Goal: Task Accomplishment & Management: Use online tool/utility

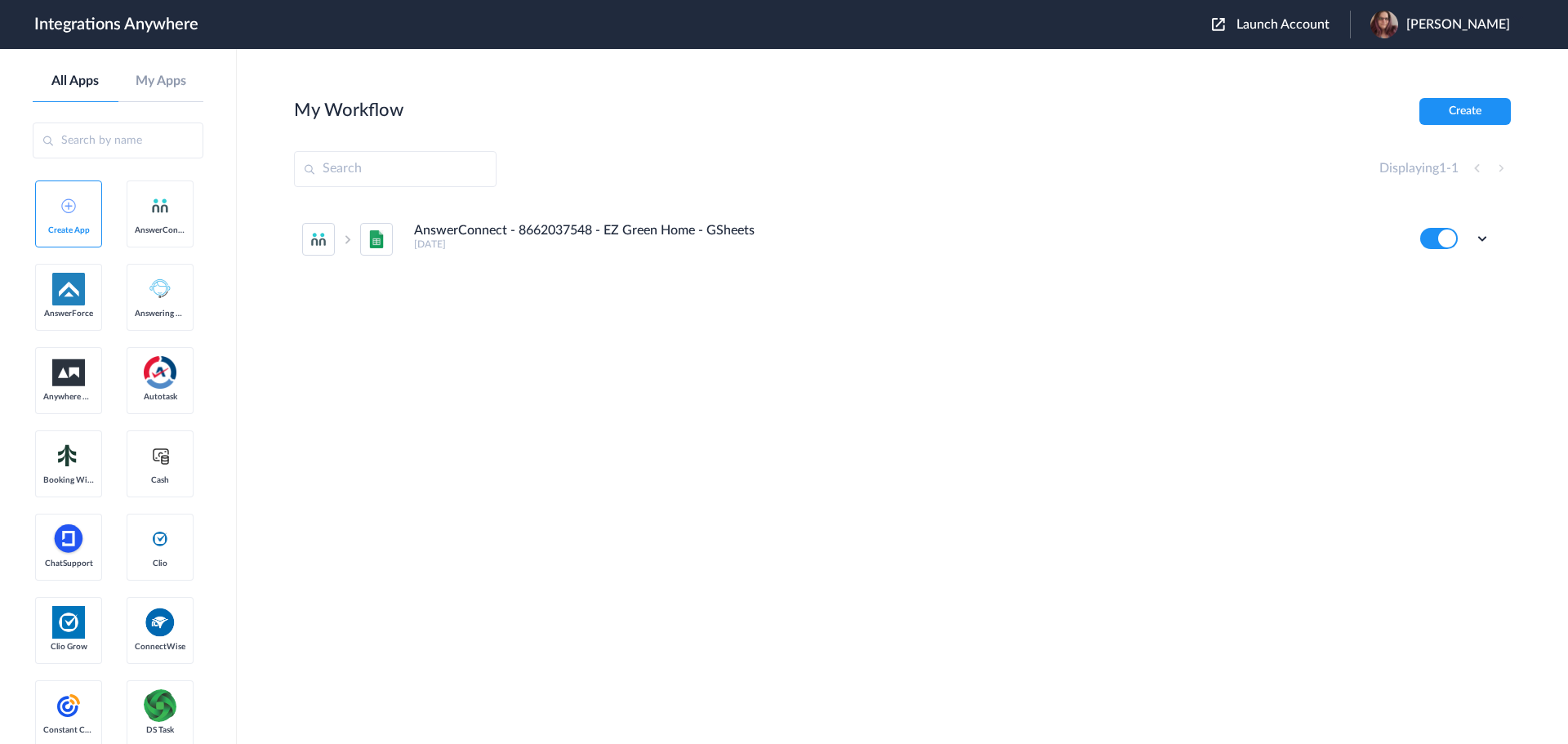
drag, startPoint x: 1452, startPoint y: 104, endPoint x: 1514, endPoint y: 61, distance: 75.5
click at [1452, 104] on button "Create" at bounding box center [1465, 111] width 91 height 27
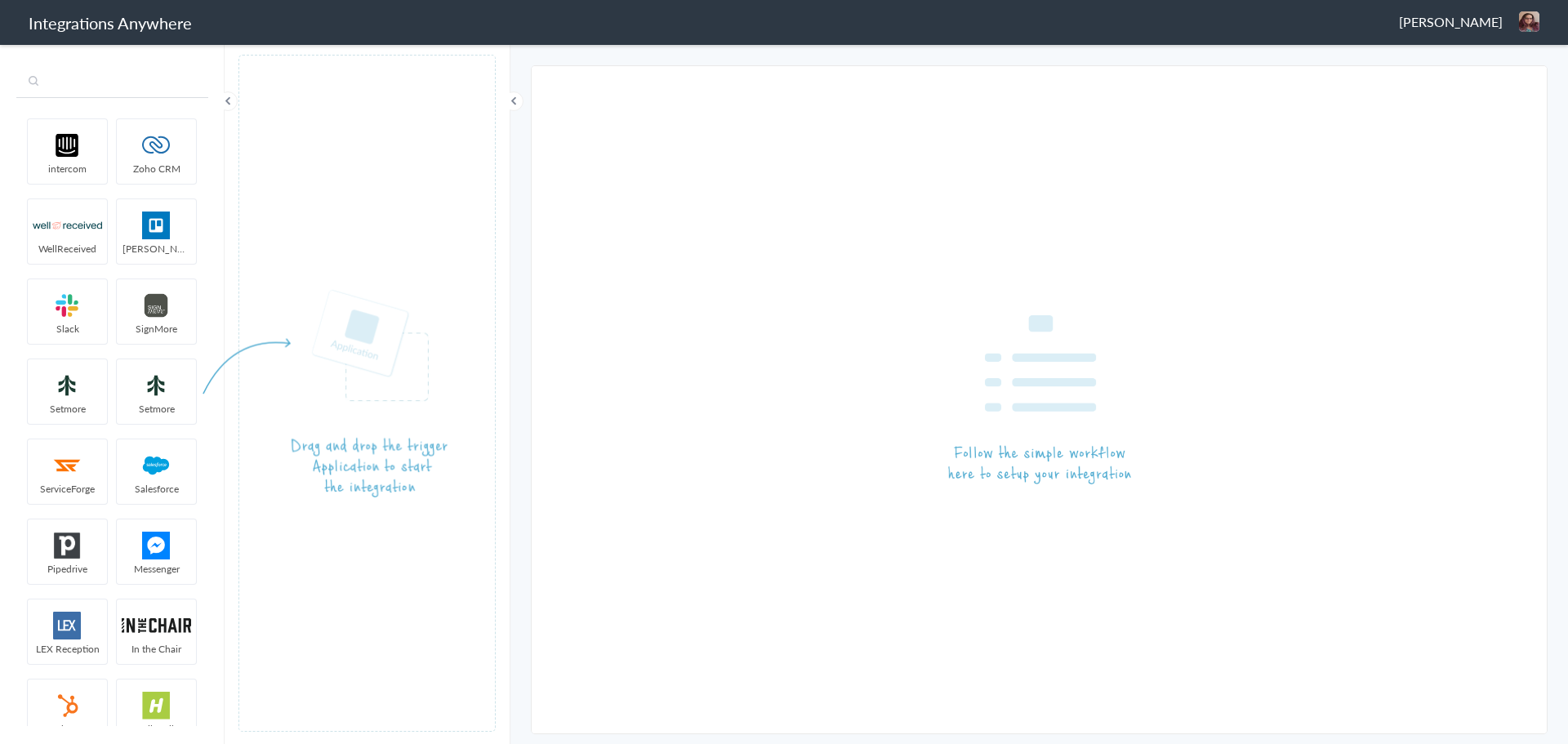
click at [125, 83] on input "text" at bounding box center [111, 81] width 192 height 31
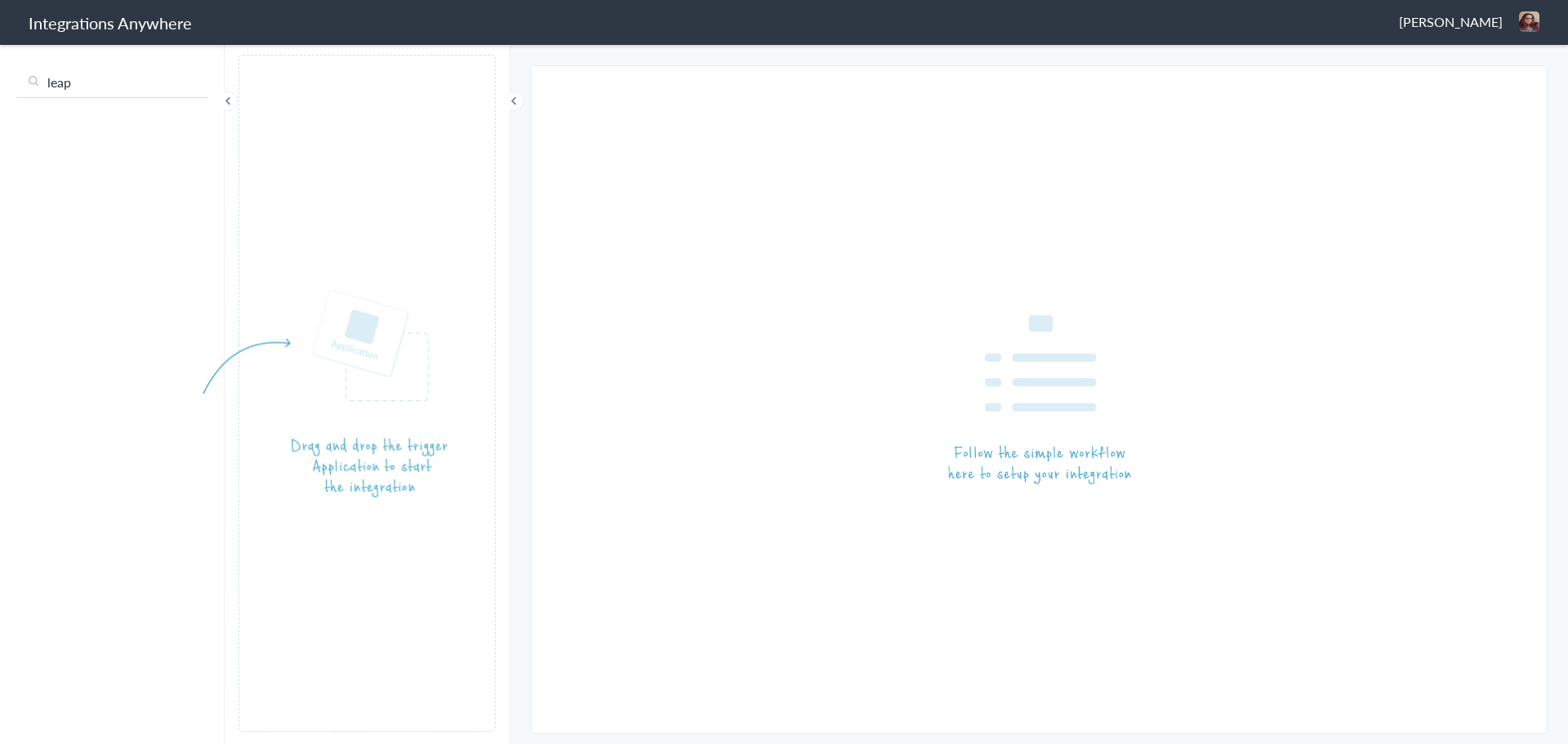
type input "leap"
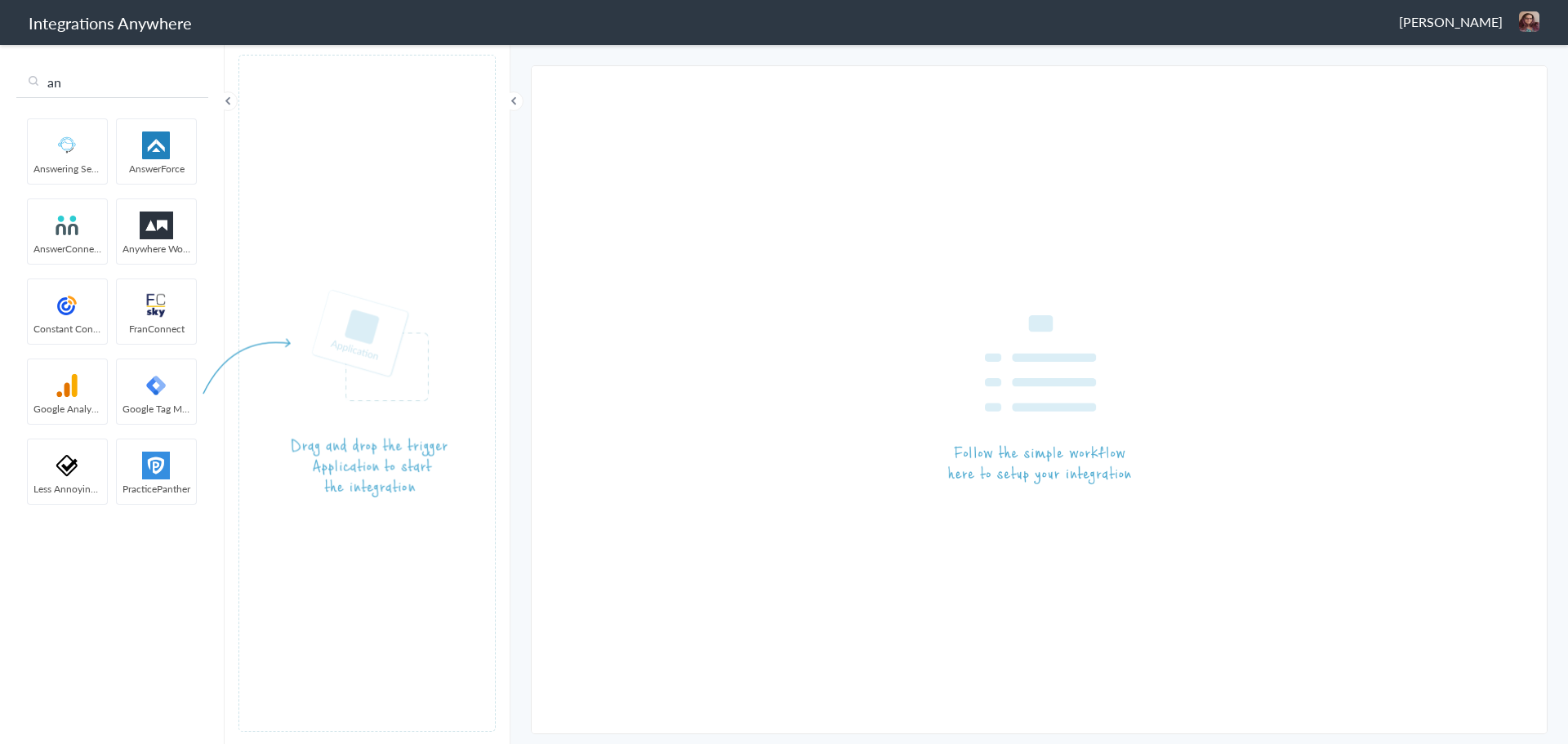
type input "an"
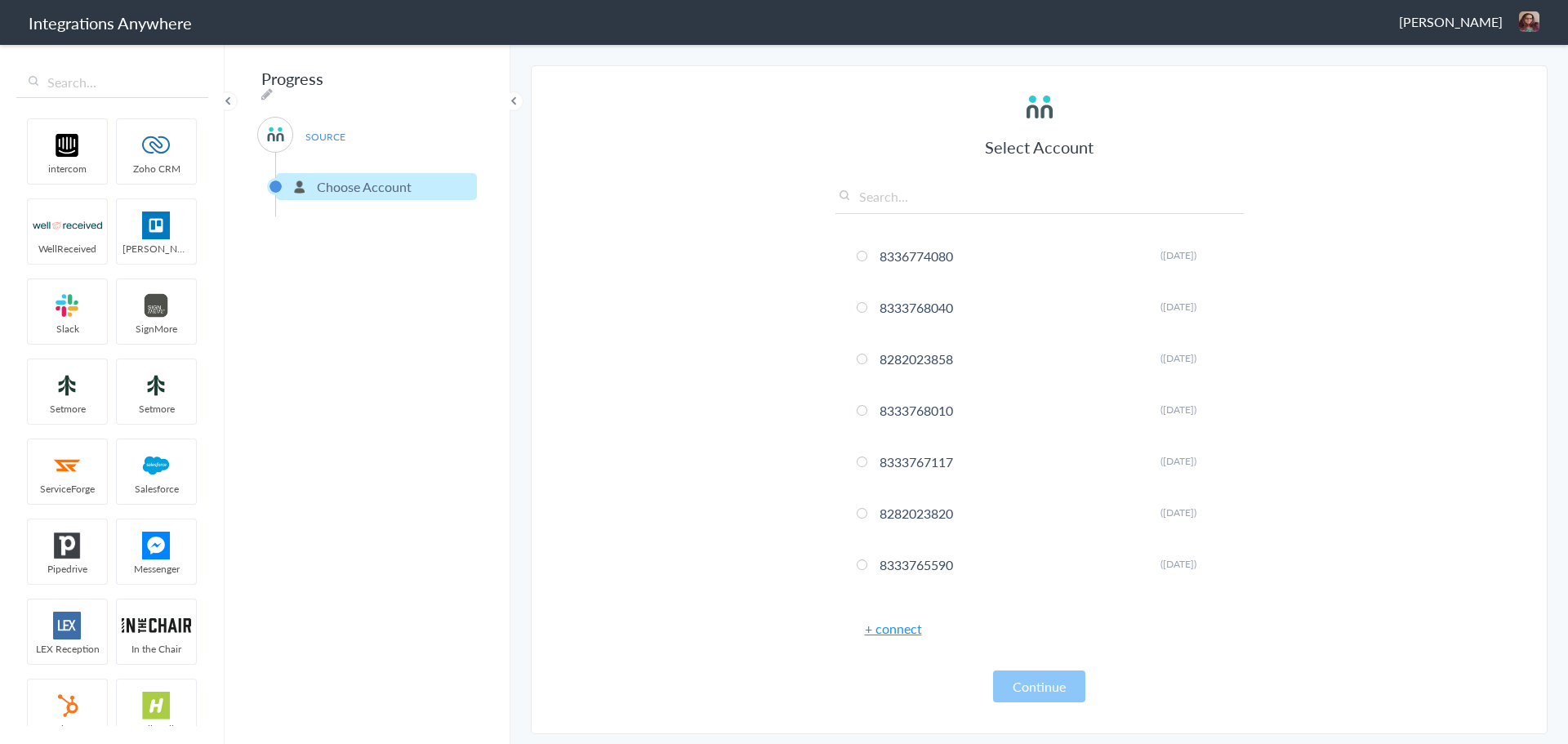
click at [905, 625] on link "+ connect" at bounding box center [893, 628] width 58 height 19
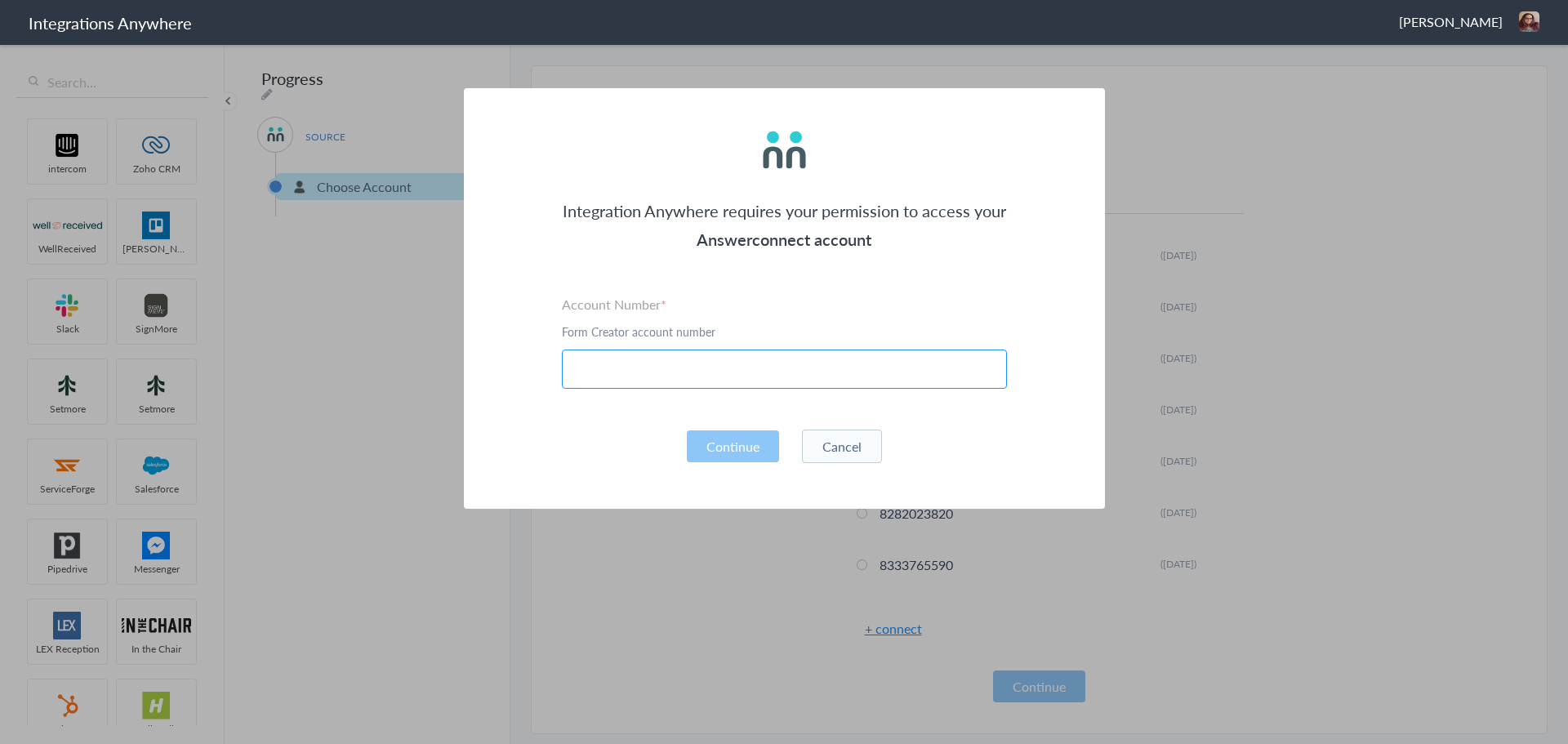
click at [744, 374] on input "text" at bounding box center [784, 369] width 445 height 39
paste input "5073990356"
type input "5073990356"
click at [726, 439] on button "Continue" at bounding box center [732, 446] width 92 height 32
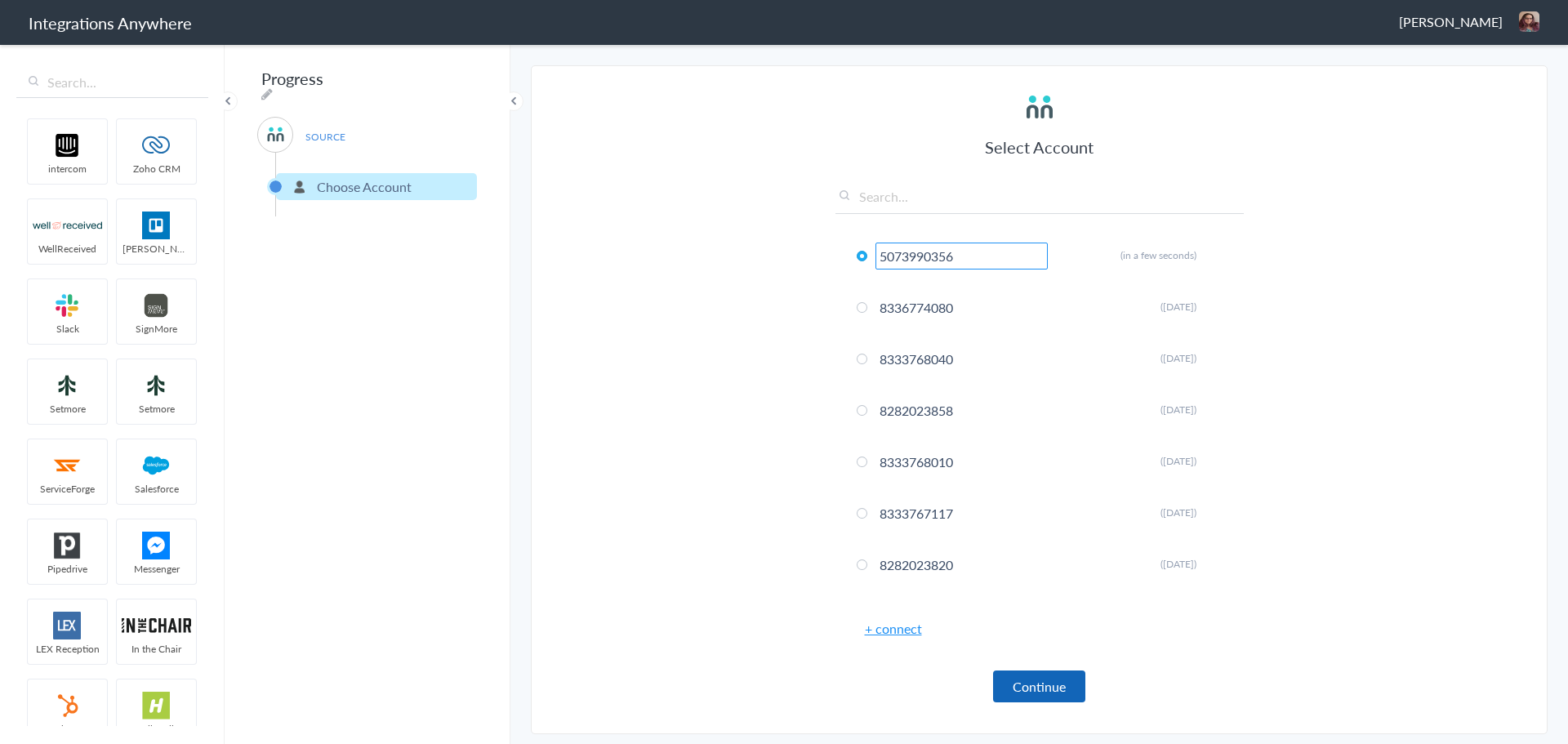
click at [1042, 680] on button "Continue" at bounding box center [1038, 686] width 92 height 32
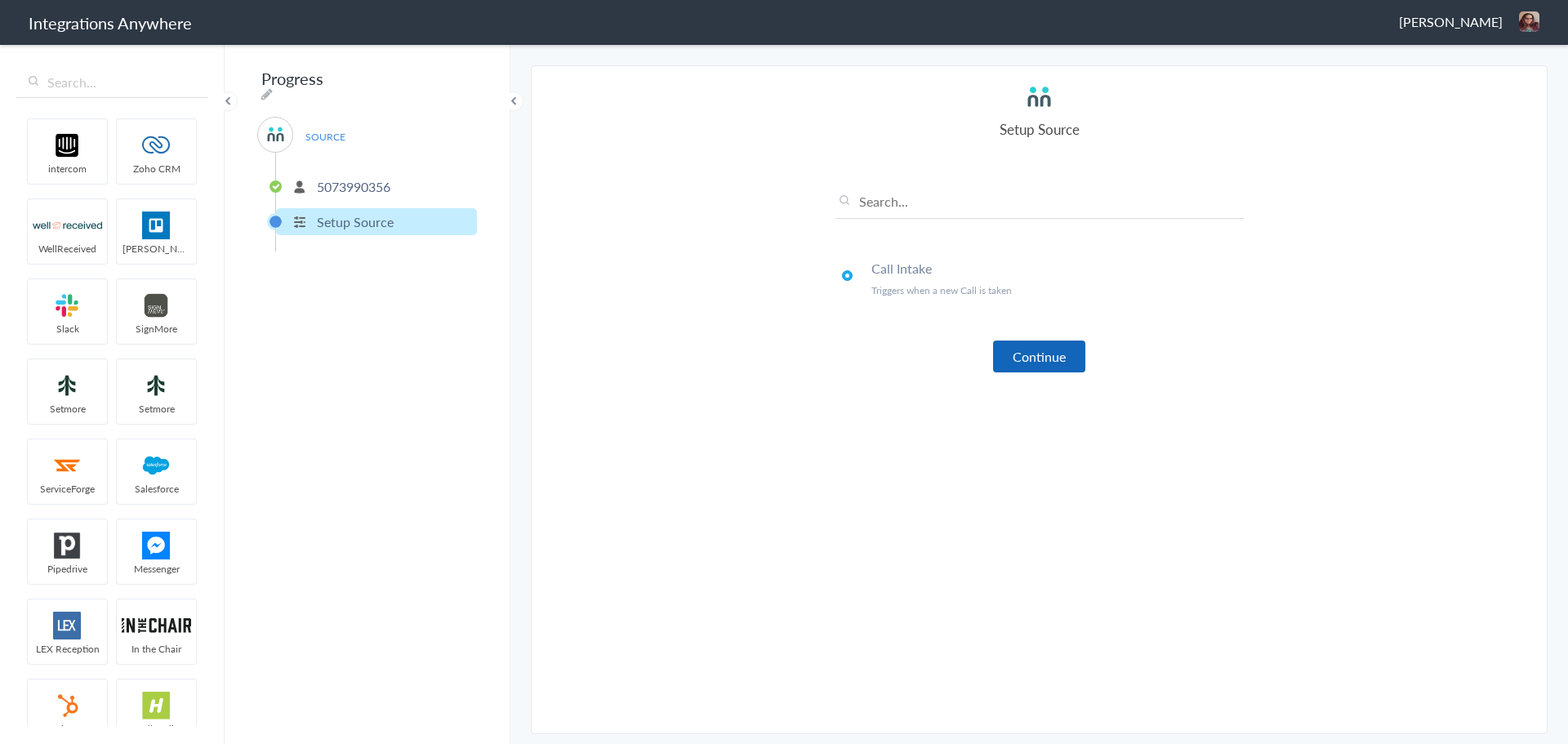
click at [1053, 348] on button "Continue" at bounding box center [1038, 357] width 92 height 32
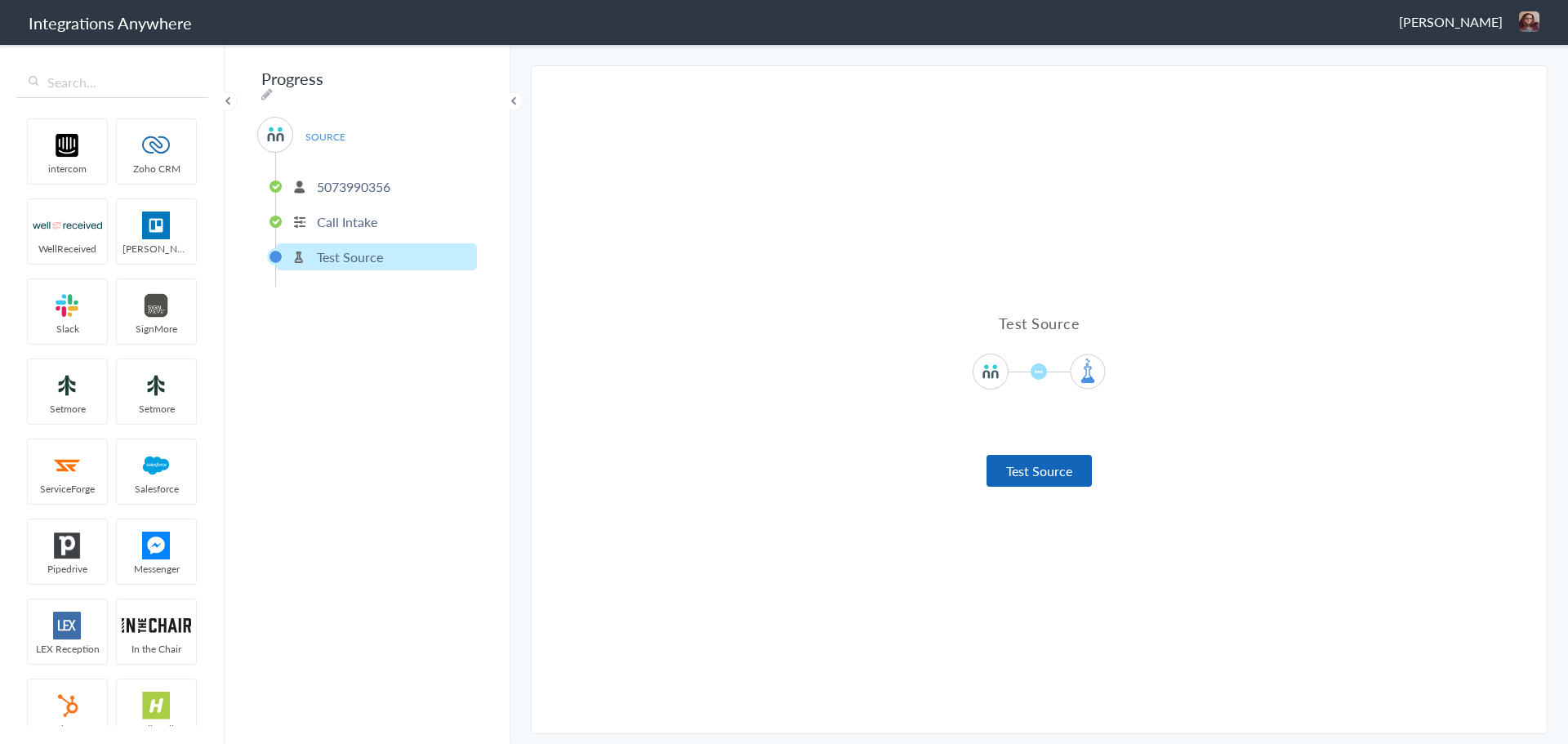
click at [1037, 465] on button "Test Source" at bounding box center [1039, 471] width 105 height 32
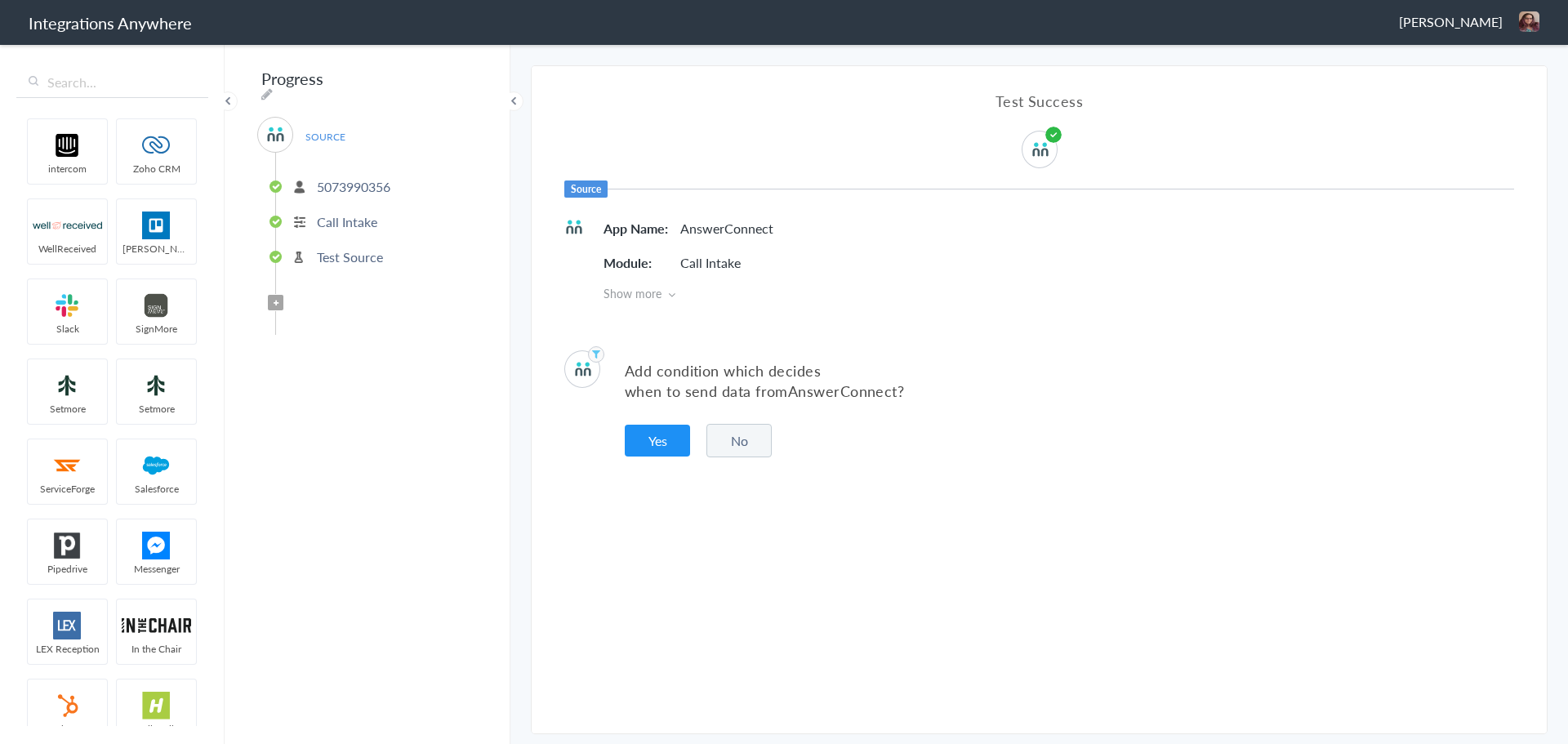
click at [732, 440] on button "No" at bounding box center [739, 441] width 66 height 34
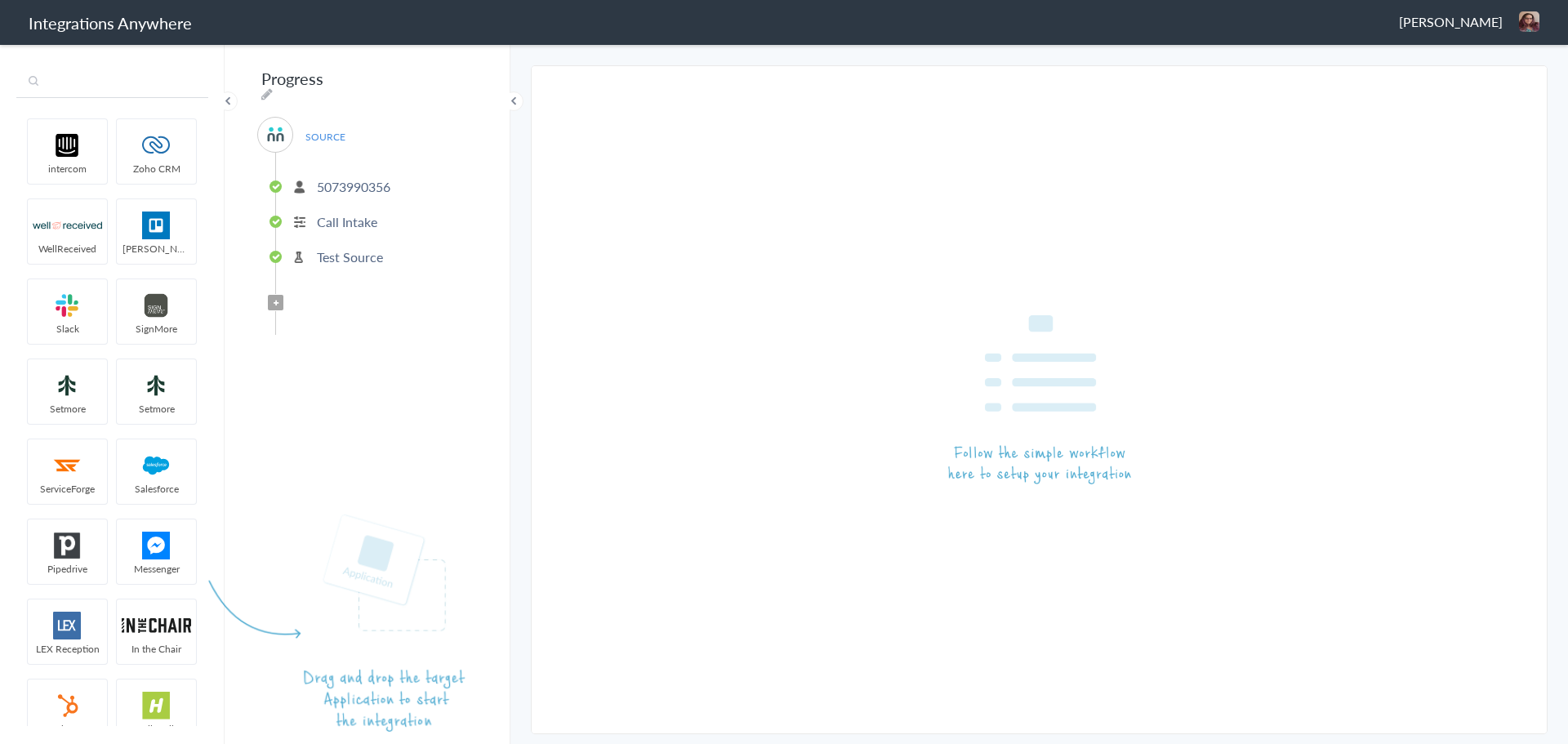
click at [130, 87] on input "text" at bounding box center [111, 81] width 192 height 31
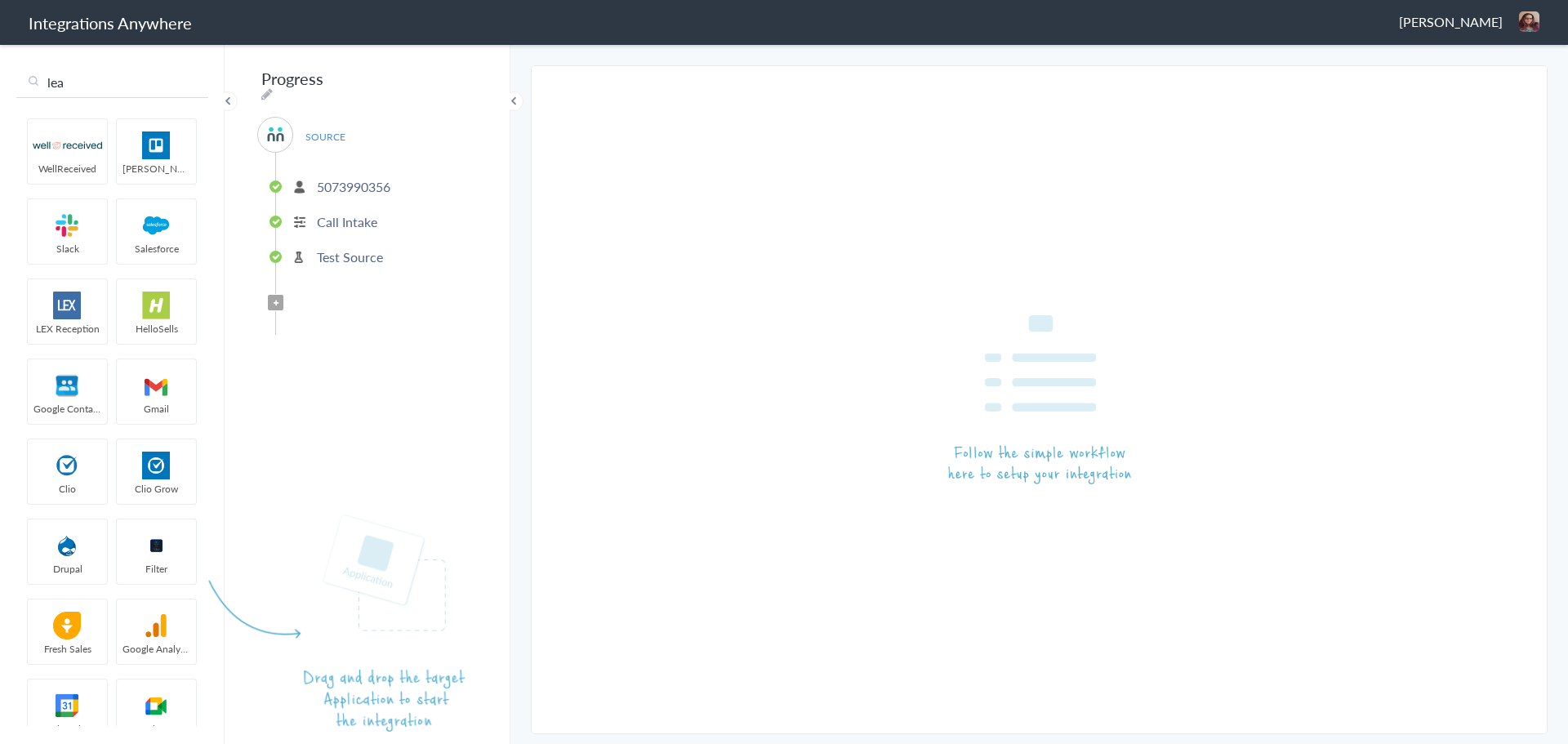
type input "leap"
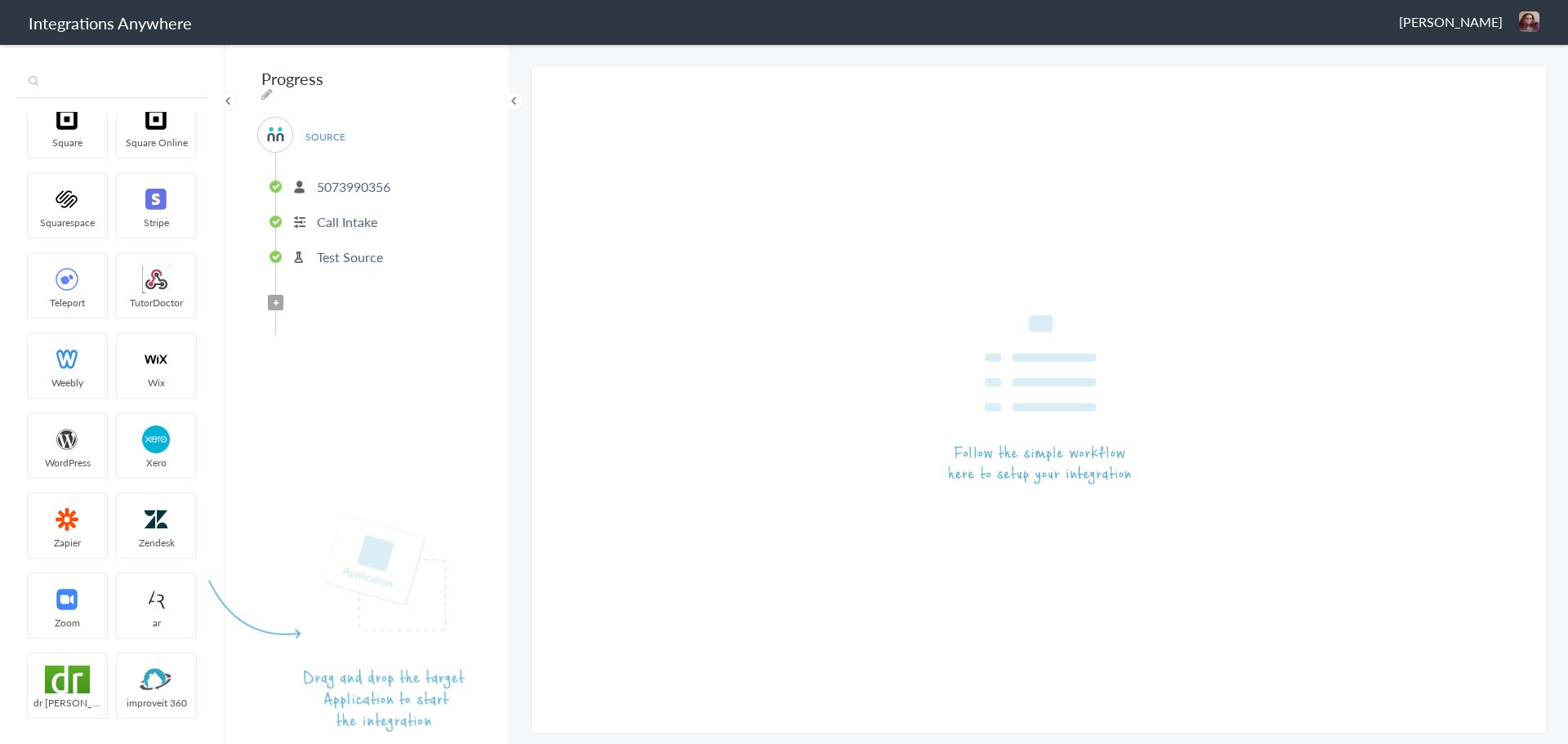
scroll to position [4571, 0]
